Goal: Information Seeking & Learning: Check status

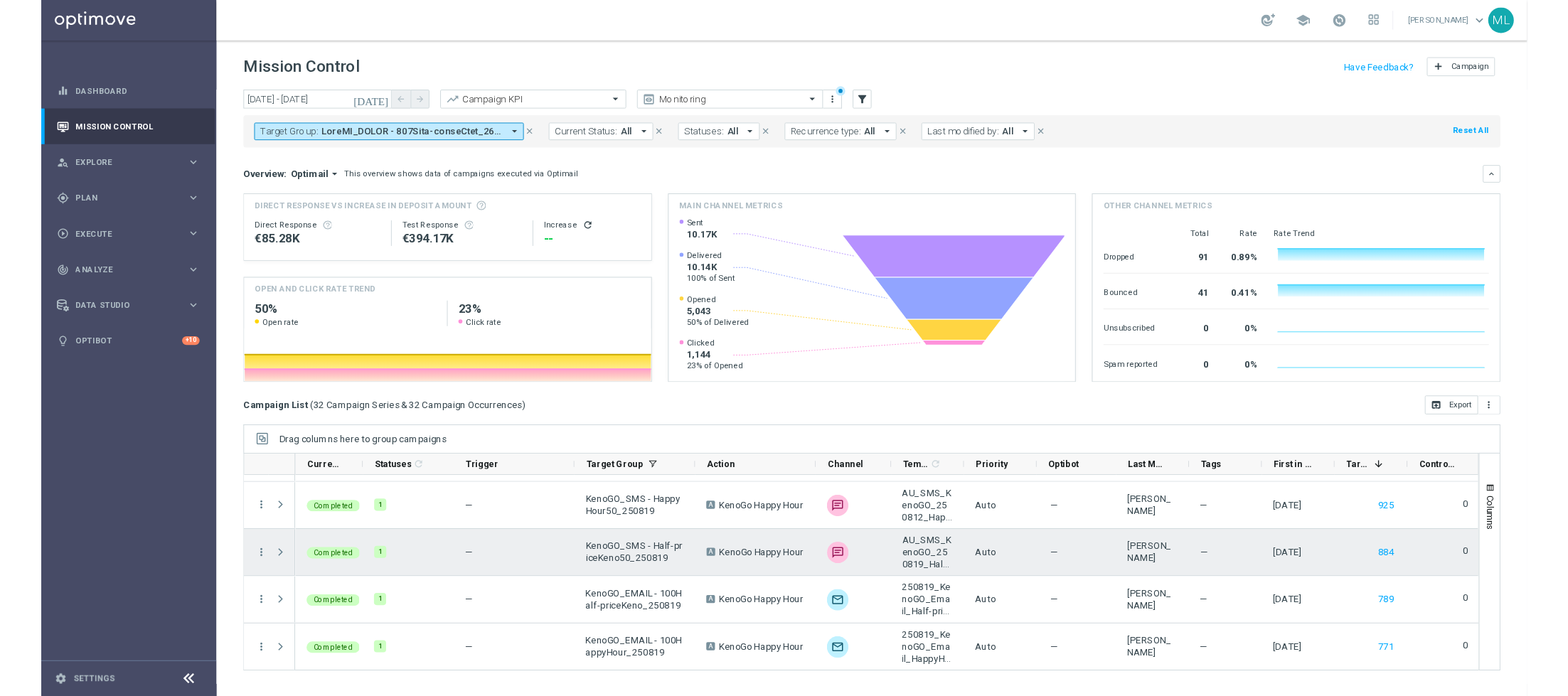
scroll to position [393, 0]
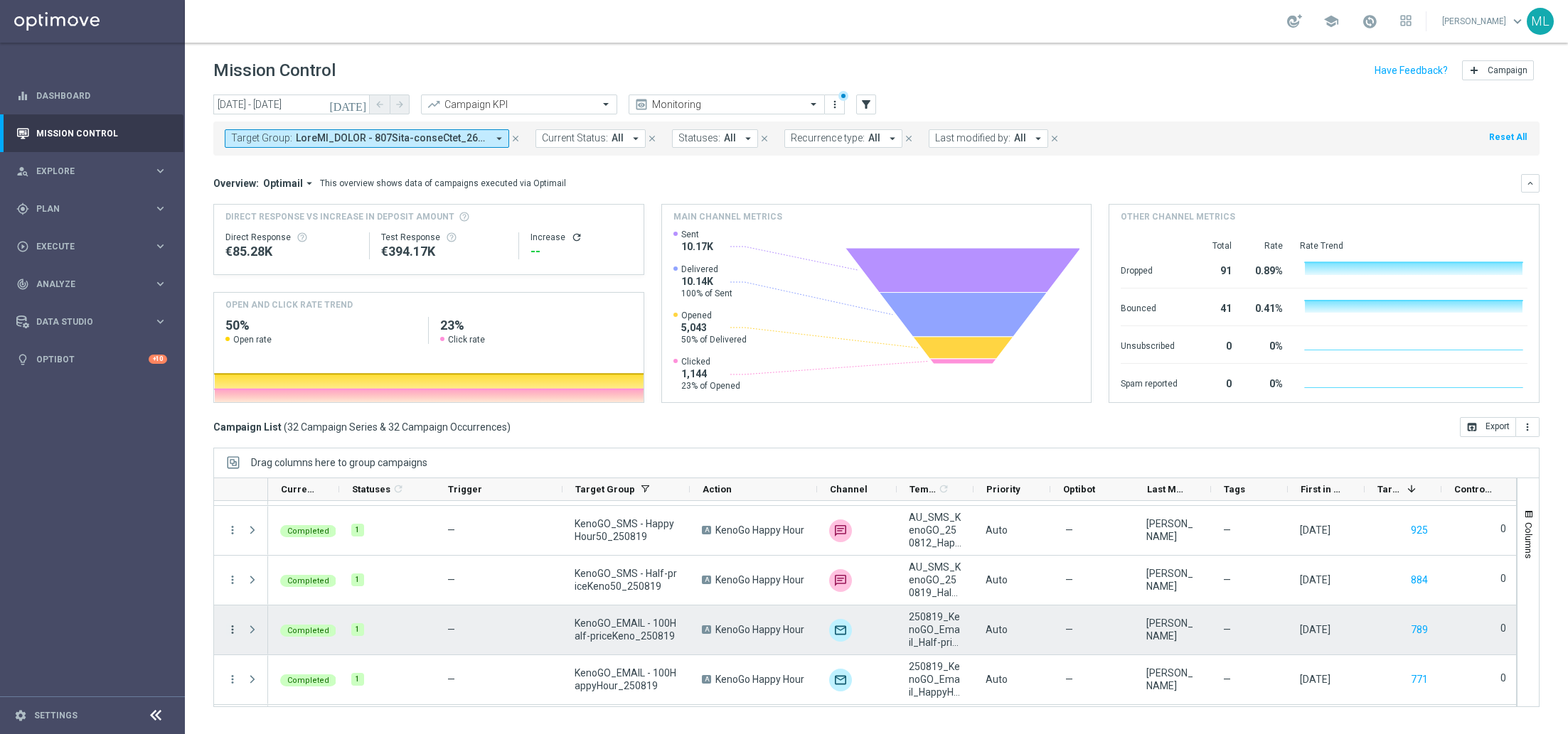
click at [229, 628] on icon "more_vert" at bounding box center [233, 630] width 13 height 13
click at [299, 501] on span "Channel Metrics" at bounding box center [294, 500] width 67 height 10
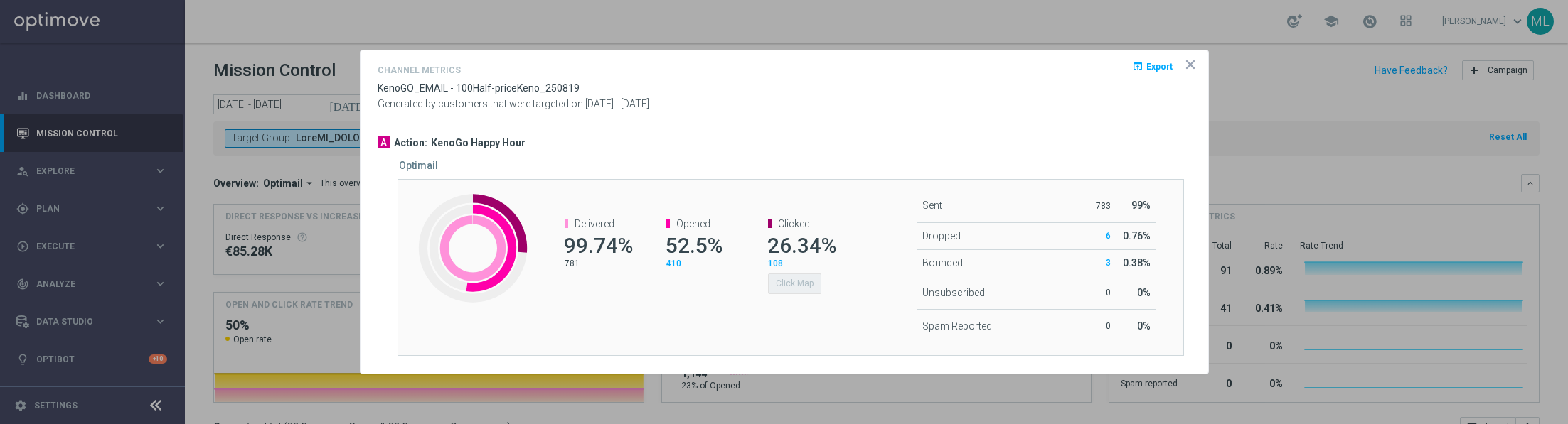
click at [1216, 245] on div at bounding box center [784, 212] width 1568 height 424
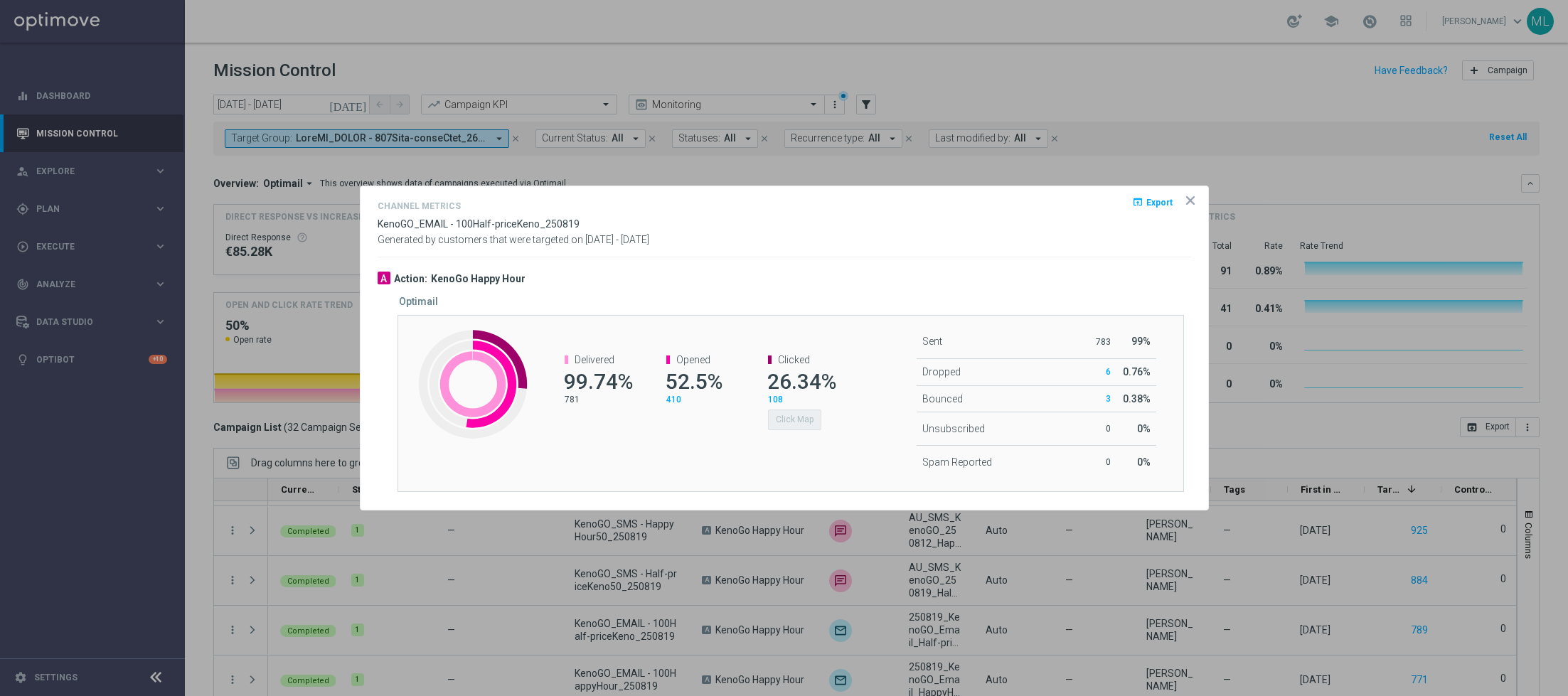
click at [1192, 197] on icon "icon" at bounding box center [1191, 201] width 15 height 15
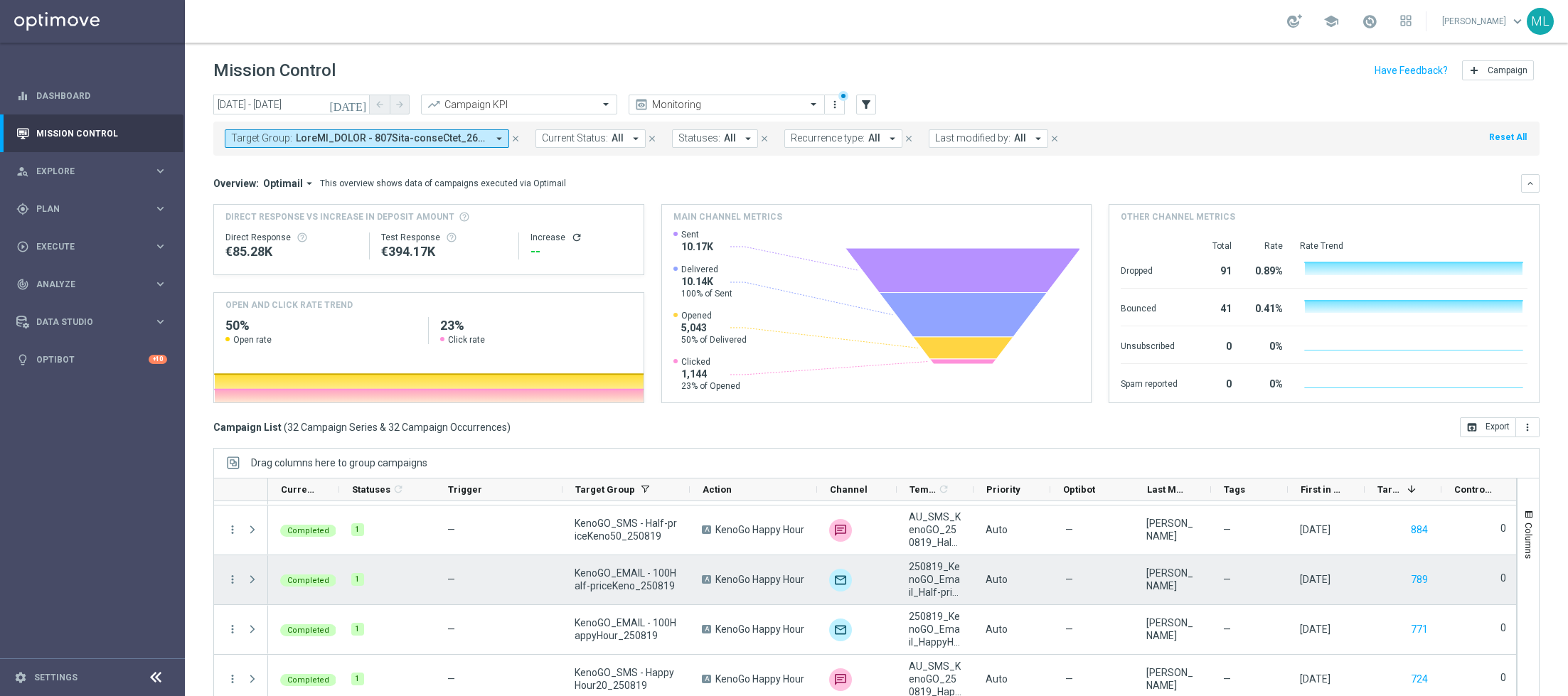
scroll to position [449, 0]
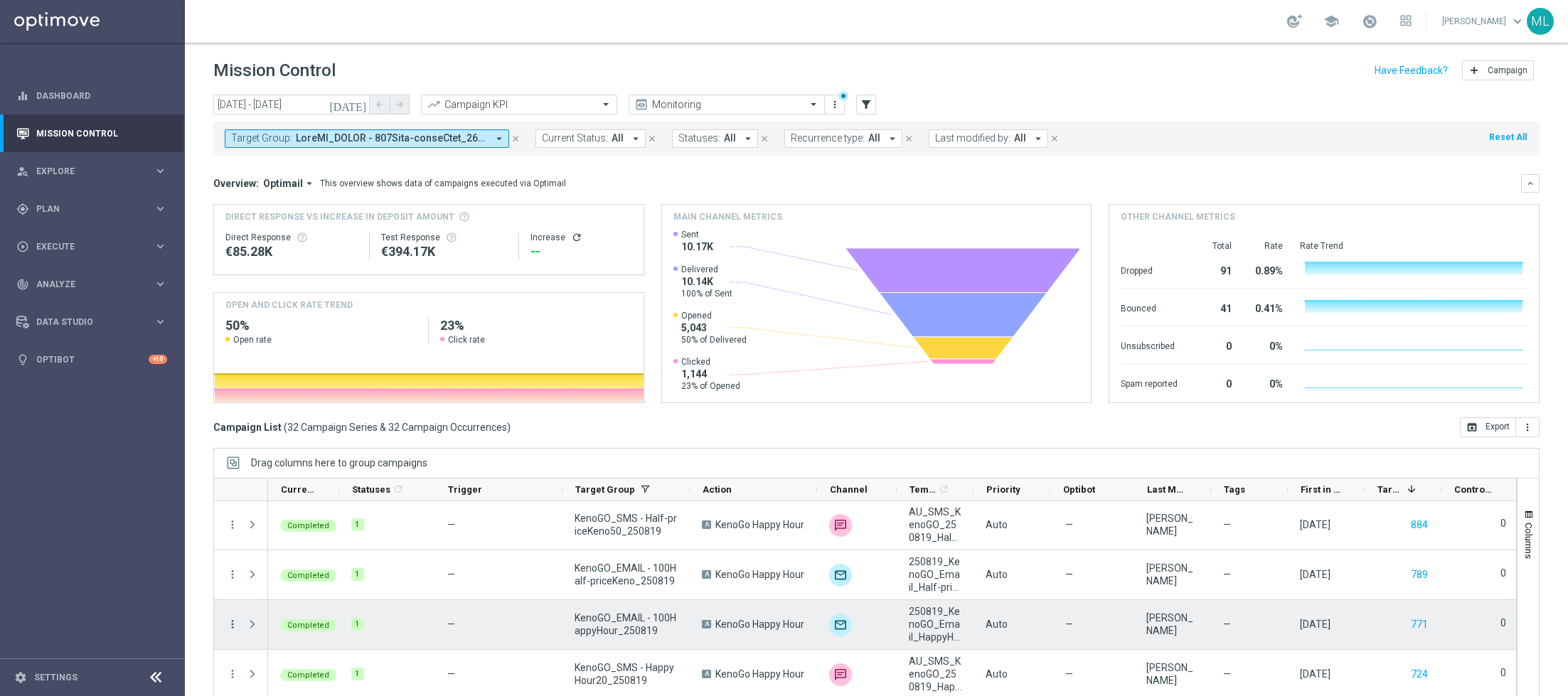
click at [229, 620] on icon "more_vert" at bounding box center [233, 624] width 13 height 13
click at [304, 498] on span "Channel Metrics" at bounding box center [294, 494] width 67 height 10
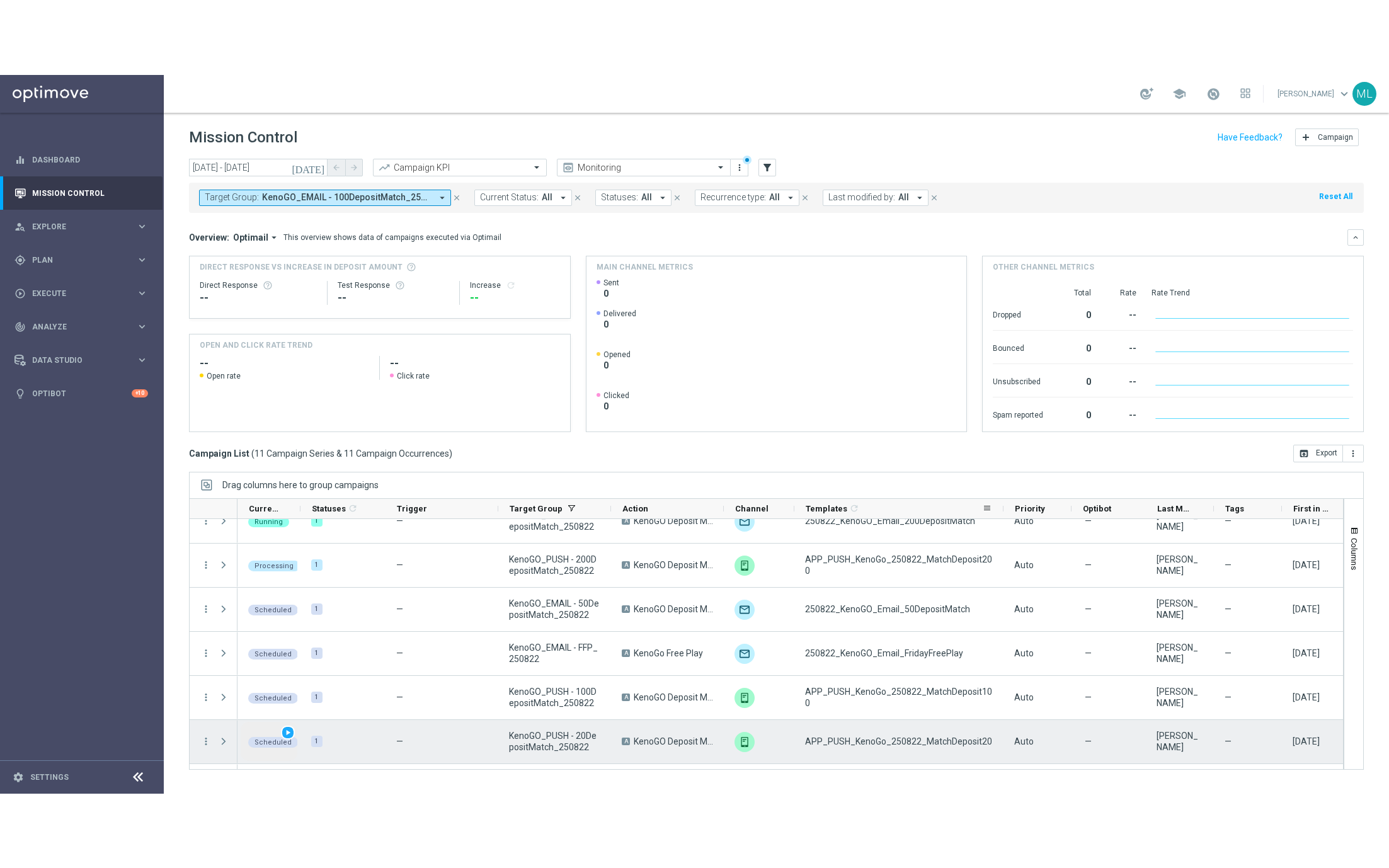
scroll to position [87, 0]
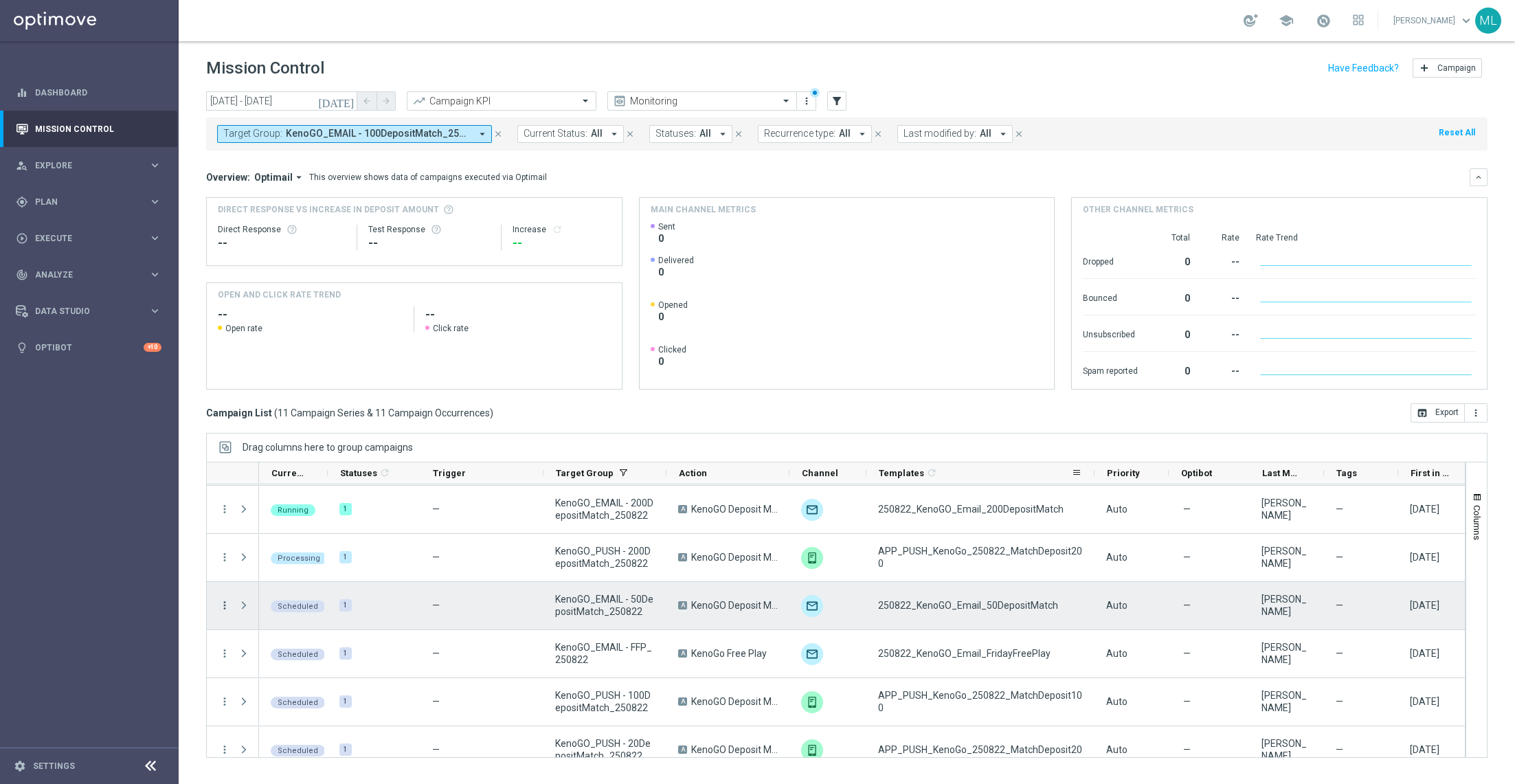
click at [222, 599] on icon "more_vert" at bounding box center [225, 605] width 12 height 12
click at [287, 459] on span "Channel Metrics" at bounding box center [284, 460] width 65 height 10
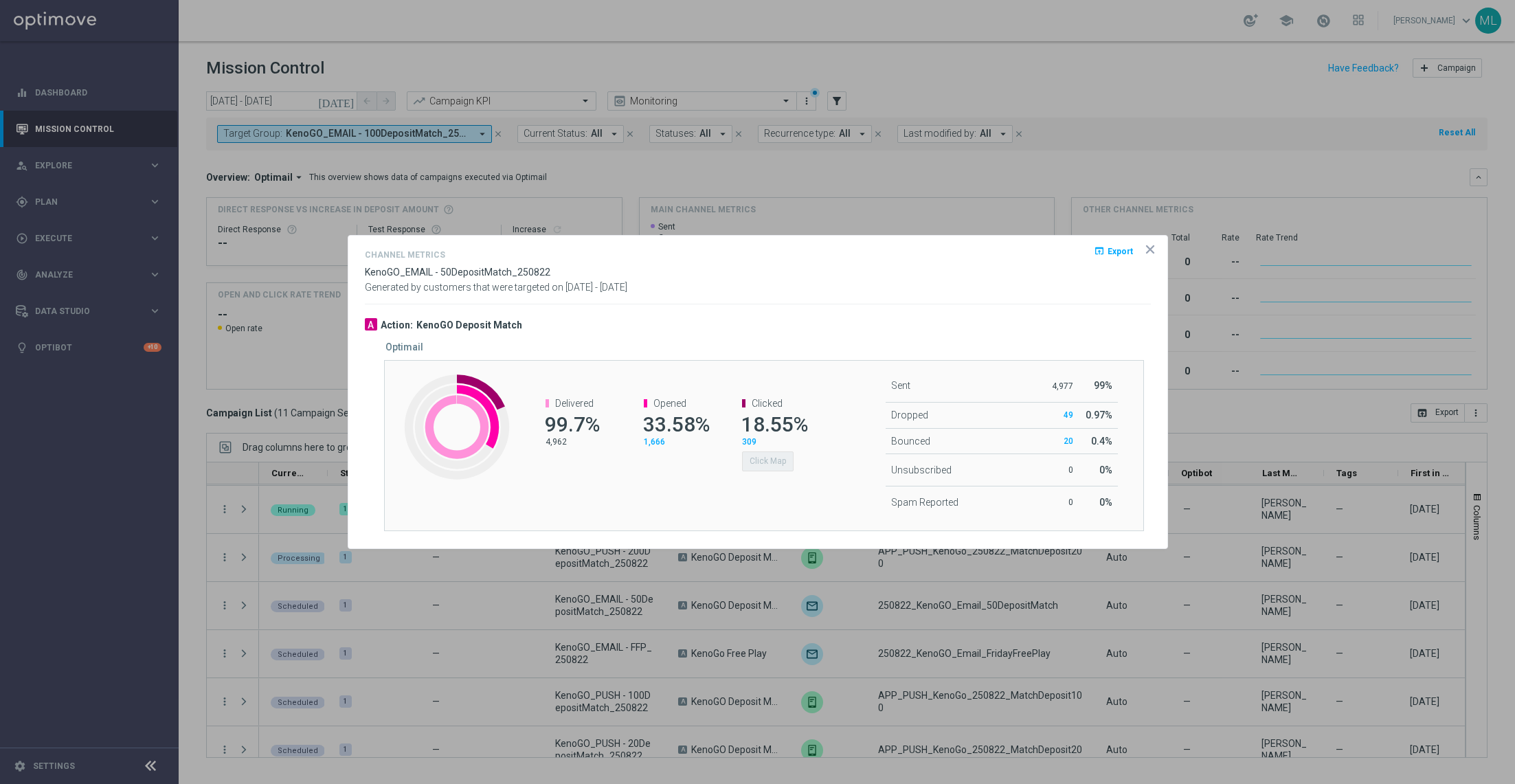
click at [1186, 732] on div at bounding box center [757, 392] width 1515 height 784
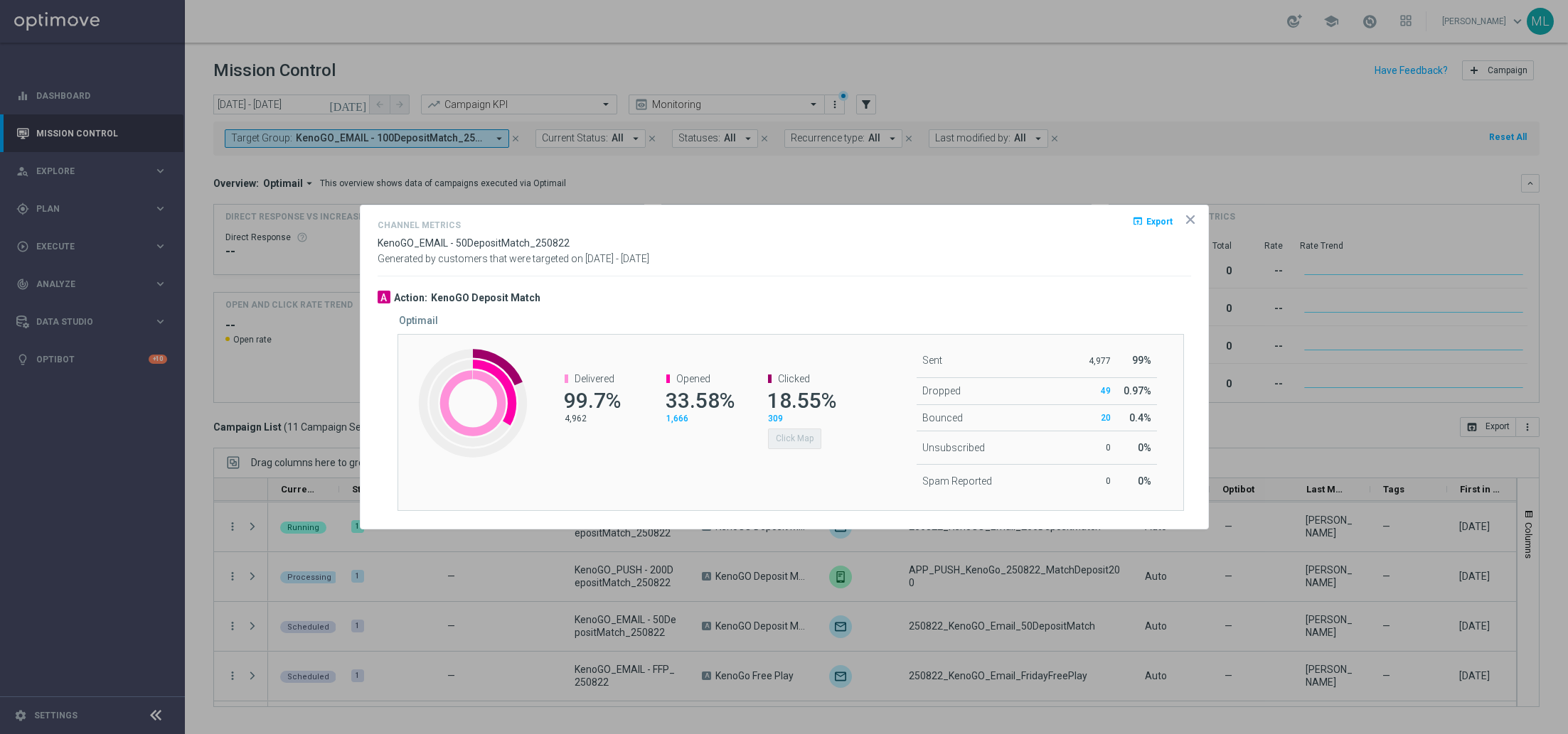
click at [1191, 218] on icon "icon" at bounding box center [1191, 220] width 7 height 7
